Goal: Task Accomplishment & Management: Use online tool/utility

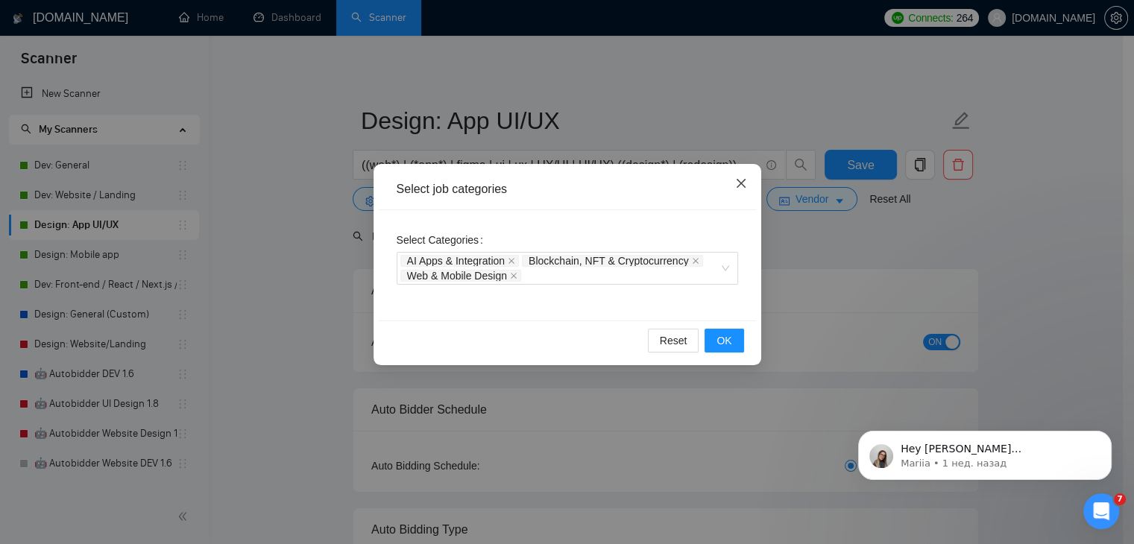
click at [745, 183] on icon "close" at bounding box center [741, 183] width 12 height 12
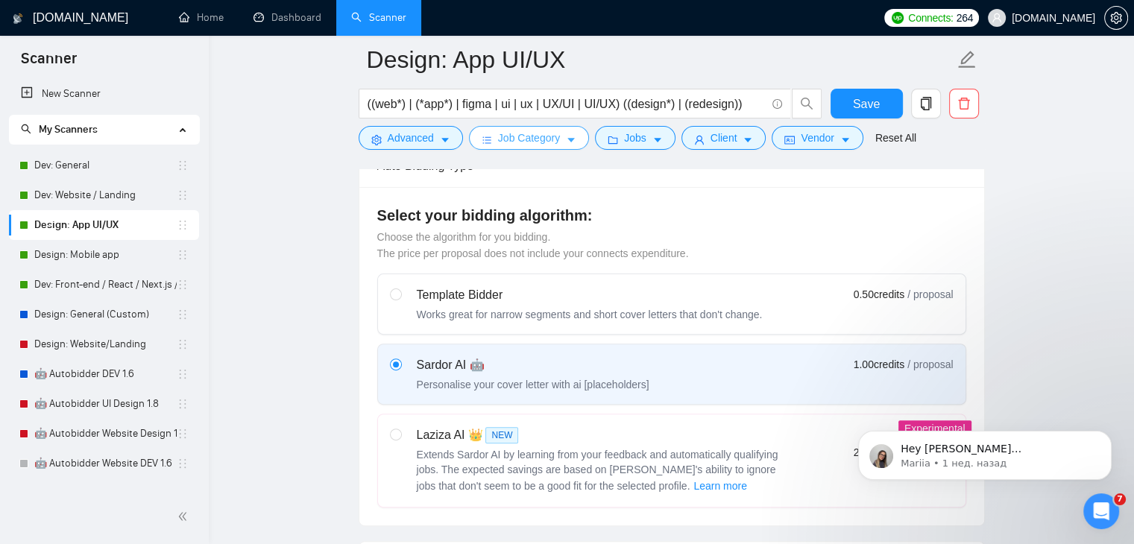
scroll to position [580, 0]
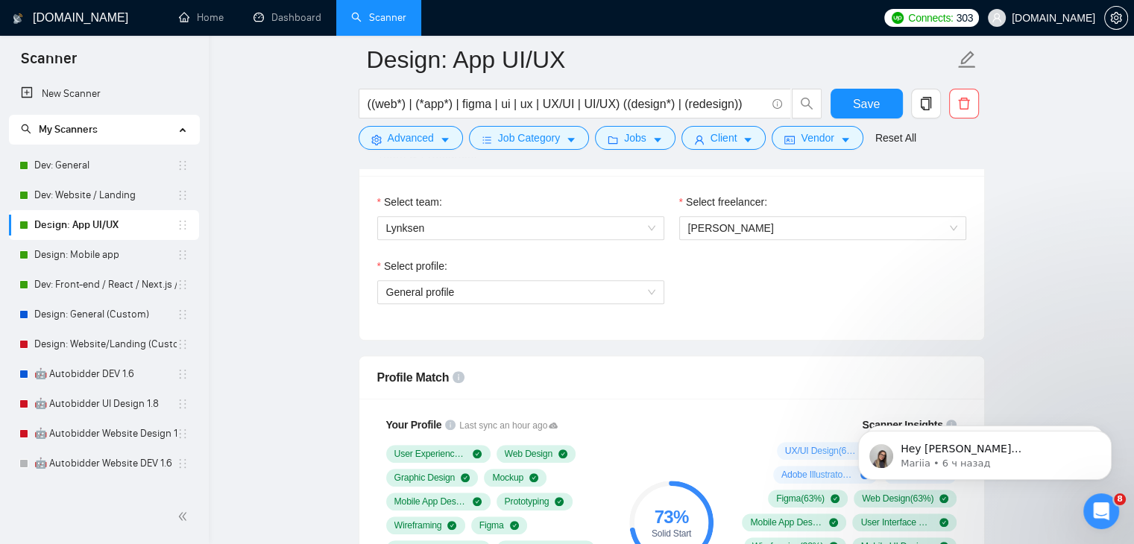
scroll to position [786, 0]
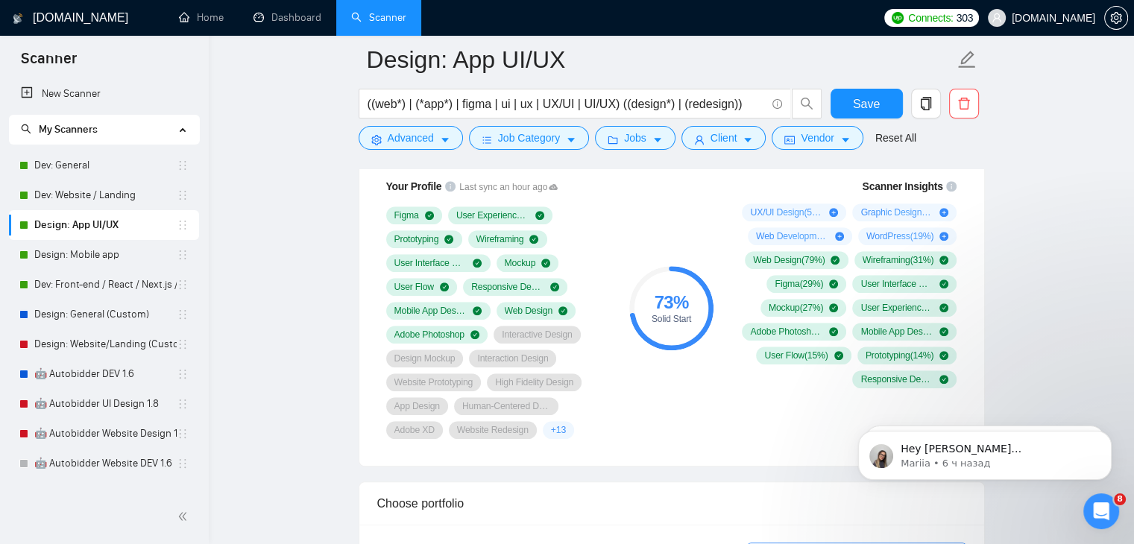
scroll to position [1023, 0]
click at [557, 424] on span "+ 13" at bounding box center [558, 429] width 15 height 12
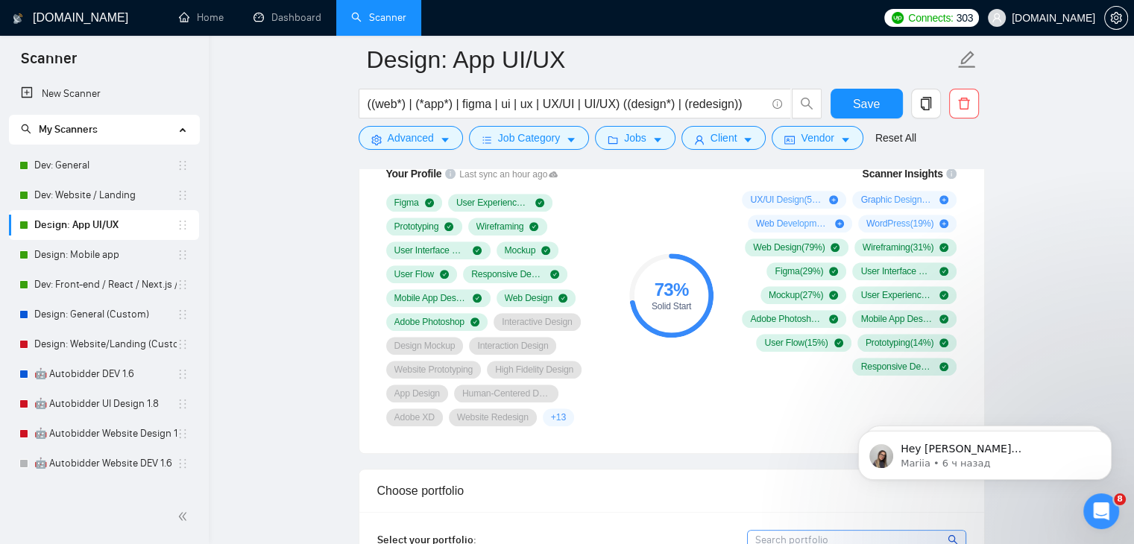
scroll to position [1042, 0]
